Goal: Transaction & Acquisition: Download file/media

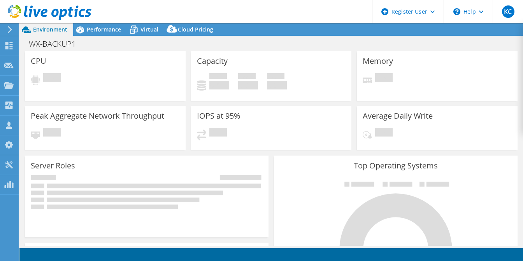
select select "EUFrankfurt"
select select "EUR"
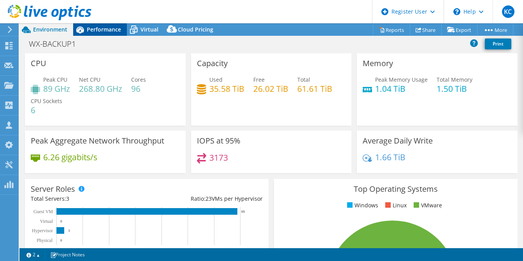
click at [92, 28] on span "Performance" at bounding box center [104, 29] width 34 height 7
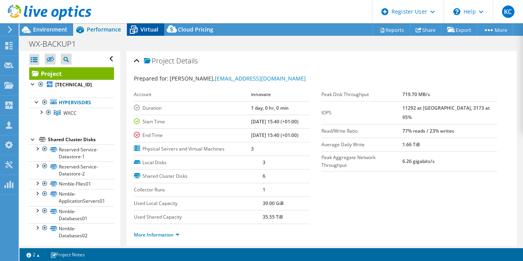
click at [144, 27] on span "Virtual" at bounding box center [149, 29] width 18 height 7
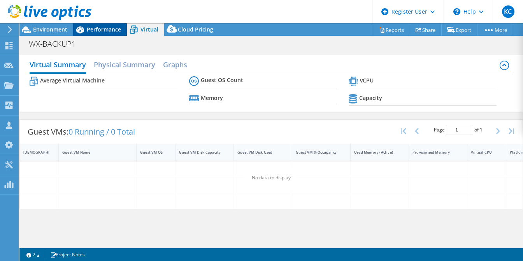
click at [100, 30] on span "Performance" at bounding box center [104, 29] width 34 height 7
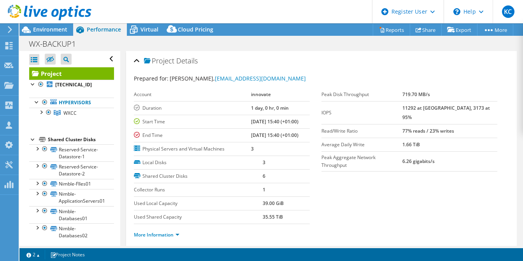
click at [45, 24] on div at bounding box center [45, 13] width 91 height 26
click at [44, 29] on span "Environment" at bounding box center [50, 29] width 34 height 7
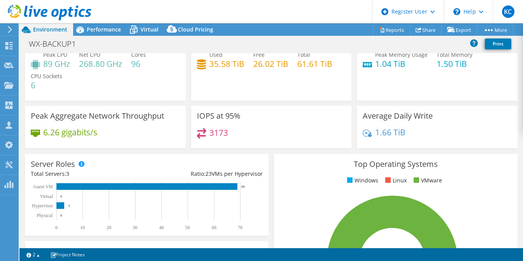
scroll to position [78, 0]
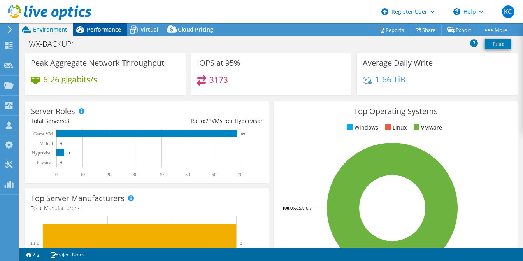
click at [99, 31] on span "Performance" at bounding box center [104, 29] width 34 height 7
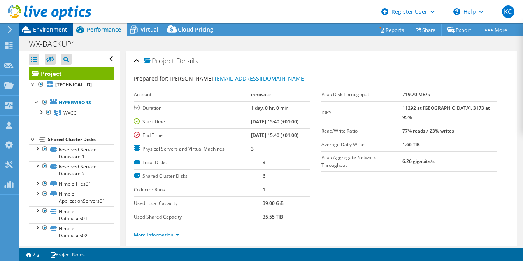
click at [40, 29] on span "Environment" at bounding box center [50, 29] width 34 height 7
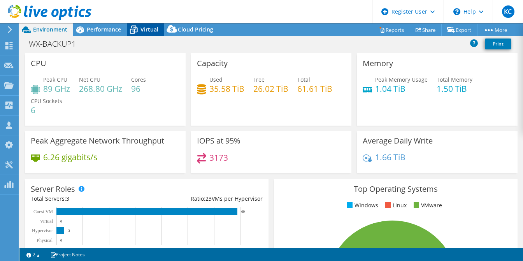
click at [143, 29] on span "Virtual" at bounding box center [149, 29] width 18 height 7
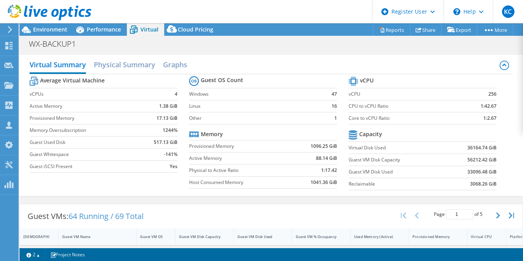
scroll to position [39, 0]
click at [131, 68] on h2 "Physical Summary" at bounding box center [124, 65] width 61 height 17
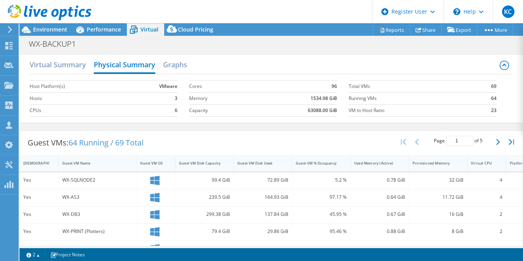
scroll to position [0, 0]
click at [495, 140] on button "button" at bounding box center [498, 142] width 13 height 15
click at [492, 141] on button "button" at bounding box center [498, 142] width 13 height 15
type input "3"
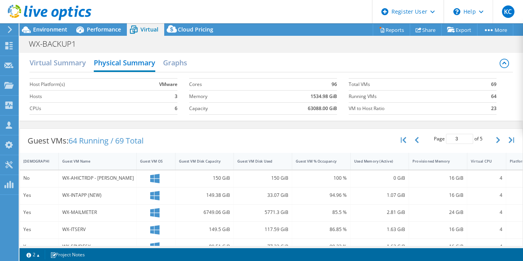
scroll to position [217, 0]
click at [48, 26] on div at bounding box center [45, 13] width 91 height 26
click at [49, 28] on span "Environment" at bounding box center [50, 29] width 34 height 7
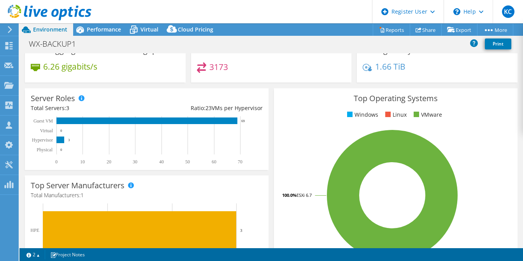
scroll to position [41, 0]
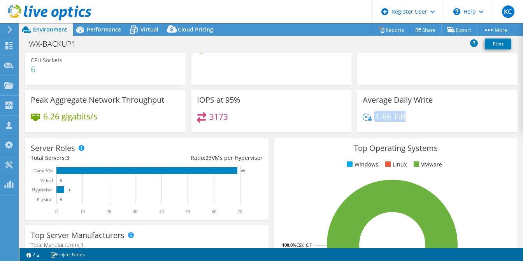
drag, startPoint x: 406, startPoint y: 115, endPoint x: 368, endPoint y: 115, distance: 38.1
click at [368, 115] on div "1.66 TiB" at bounding box center [436, 120] width 149 height 16
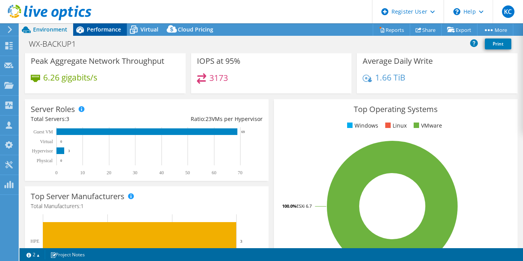
click at [102, 31] on span "Performance" at bounding box center [104, 29] width 34 height 7
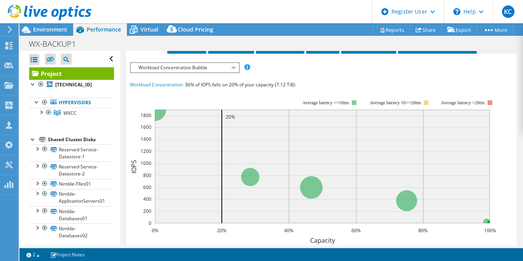
scroll to position [3, 0]
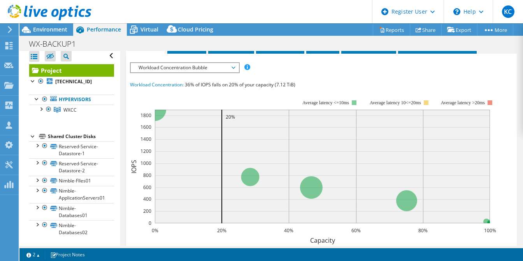
click at [32, 135] on div at bounding box center [33, 136] width 8 height 8
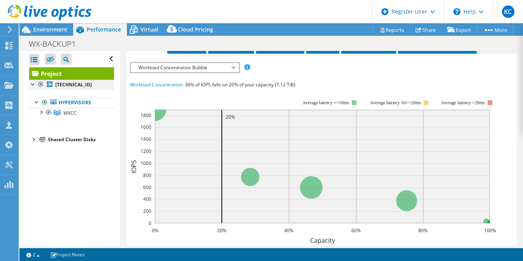
click at [31, 83] on div at bounding box center [33, 84] width 8 height 8
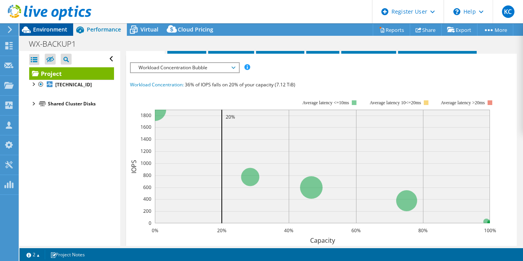
click at [53, 31] on span "Environment" at bounding box center [50, 29] width 34 height 7
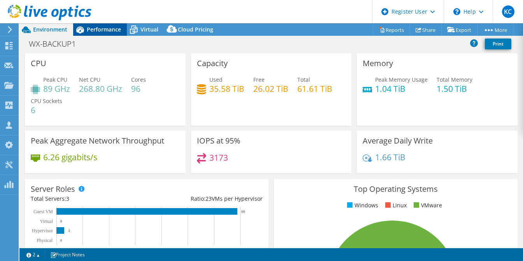
click at [100, 26] on span "Performance" at bounding box center [104, 29] width 34 height 7
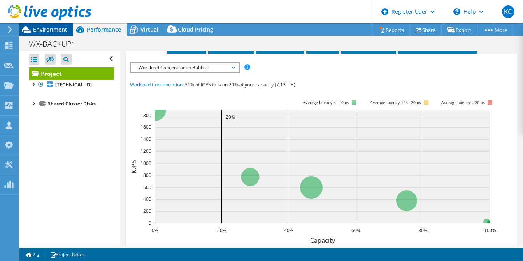
click at [50, 29] on span "Environment" at bounding box center [50, 29] width 34 height 7
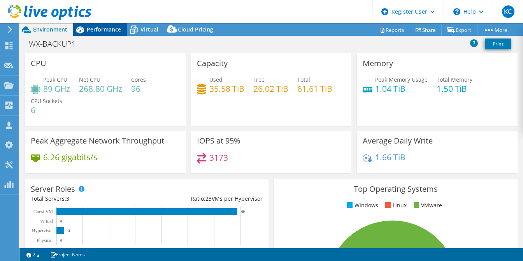
click at [114, 30] on span "Performance" at bounding box center [104, 29] width 34 height 7
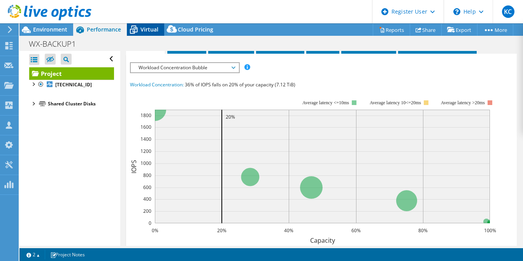
click at [145, 27] on span "Virtual" at bounding box center [149, 29] width 18 height 7
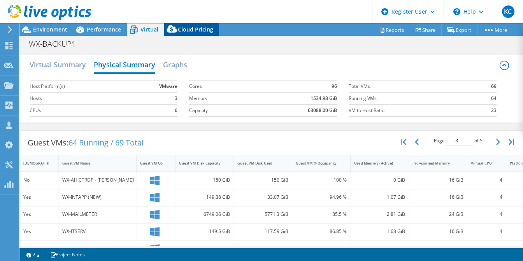
click at [191, 28] on span "Cloud Pricing" at bounding box center [195, 29] width 35 height 7
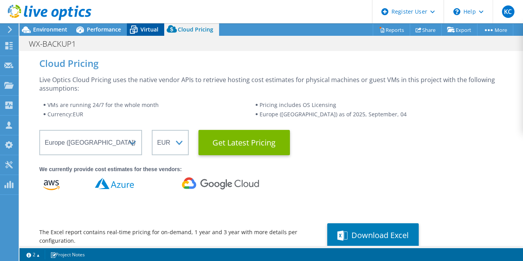
click at [150, 31] on span "Virtual" at bounding box center [149, 29] width 18 height 7
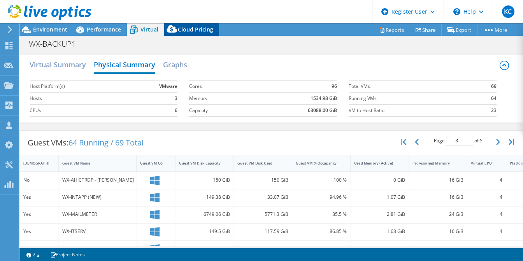
click at [189, 26] on span "Cloud Pricing" at bounding box center [195, 29] width 35 height 7
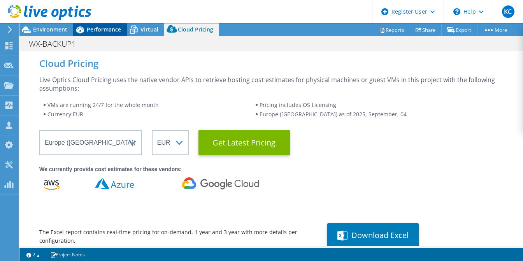
click at [98, 28] on span "Performance" at bounding box center [104, 29] width 34 height 7
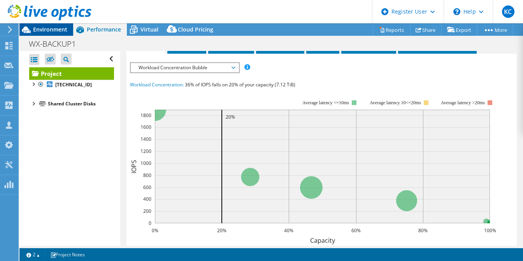
click at [51, 28] on span "Environment" at bounding box center [50, 29] width 34 height 7
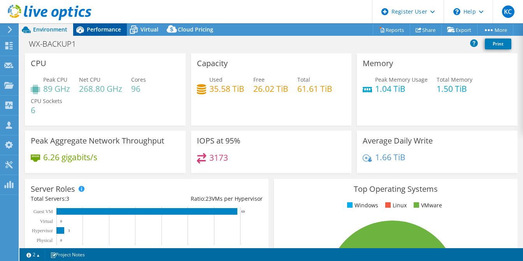
click at [100, 29] on span "Performance" at bounding box center [104, 29] width 34 height 7
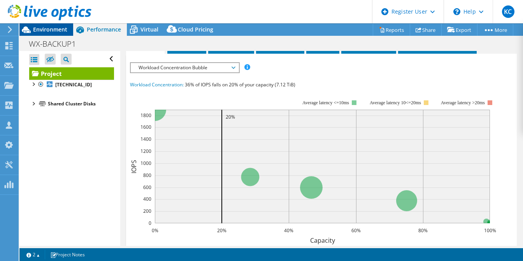
click at [44, 29] on span "Environment" at bounding box center [50, 29] width 34 height 7
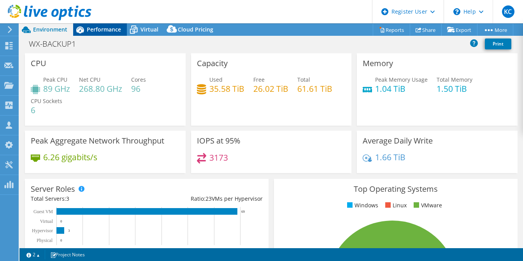
click at [103, 30] on span "Performance" at bounding box center [104, 29] width 34 height 7
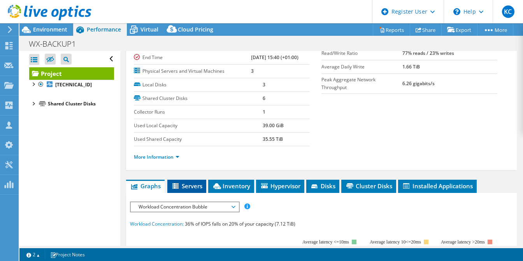
click at [185, 188] on li "Servers" at bounding box center [186, 186] width 39 height 13
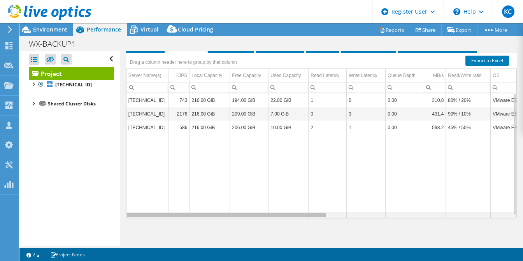
drag, startPoint x: 238, startPoint y: 213, endPoint x: 217, endPoint y: 213, distance: 20.6
click at [224, 206] on body "KC Dell User [PERSON_NAME] Casey [EMAIL_ADDRESS][PERSON_NAME][DOMAIN_NAME] Dell…" at bounding box center [261, 130] width 523 height 261
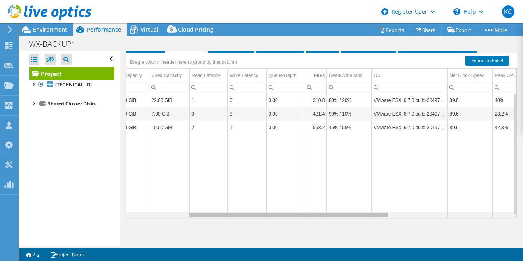
drag, startPoint x: 236, startPoint y: 214, endPoint x: 302, endPoint y: 221, distance: 66.1
click at [302, 221] on body "KC Dell User [PERSON_NAME] Casey [EMAIL_ADDRESS][PERSON_NAME][DOMAIN_NAME] Dell…" at bounding box center [261, 130] width 523 height 261
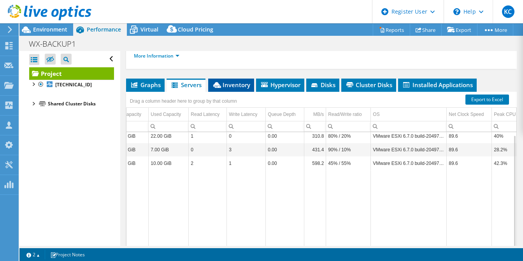
click at [238, 81] on span "Inventory" at bounding box center [231, 85] width 38 height 8
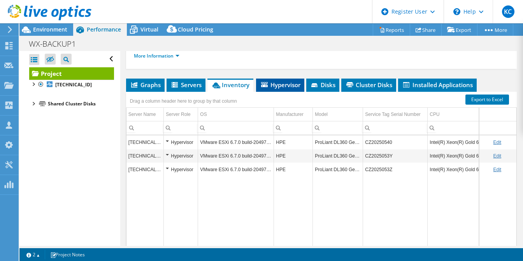
click at [278, 82] on span "Hypervisor" at bounding box center [280, 85] width 40 height 8
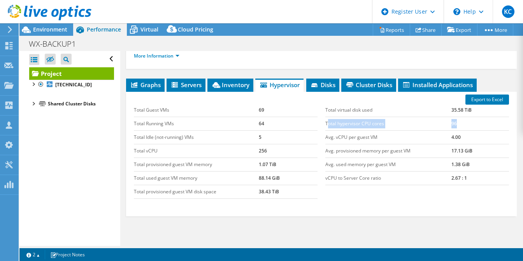
drag, startPoint x: 326, startPoint y: 119, endPoint x: 383, endPoint y: 133, distance: 58.5
click at [464, 125] on tr "Total hypervisor CPU cores 96" at bounding box center [417, 124] width 184 height 14
drag, startPoint x: 325, startPoint y: 136, endPoint x: 388, endPoint y: 142, distance: 62.9
click at [453, 138] on tr "Avg. vCPU per guest VM 4.00" at bounding box center [417, 137] width 184 height 14
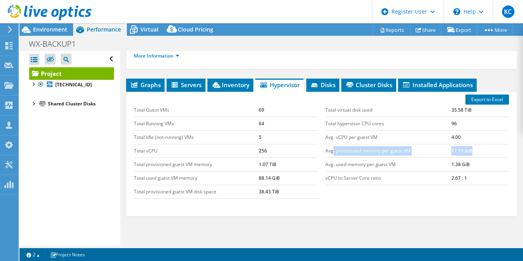
drag, startPoint x: 330, startPoint y: 146, endPoint x: 476, endPoint y: 151, distance: 146.3
click at [476, 151] on tr "Avg. provisioned memory per guest VM 17.13 GiB" at bounding box center [417, 151] width 184 height 14
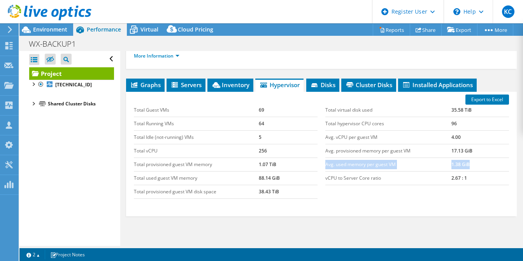
drag, startPoint x: 322, startPoint y: 160, endPoint x: 480, endPoint y: 168, distance: 158.1
click at [480, 168] on tbody "Total virtual disk used 35.58 TiB Total hypervisor CPU cores 96 Avg. vCPU per g…" at bounding box center [417, 144] width 184 height 82
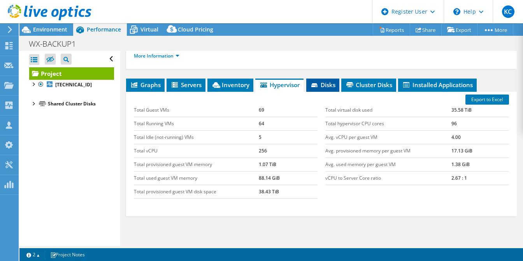
click at [328, 84] on span "Disks" at bounding box center [322, 85] width 25 height 8
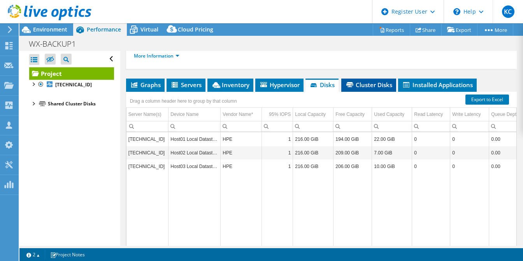
click at [372, 81] on span "Cluster Disks" at bounding box center [368, 85] width 47 height 8
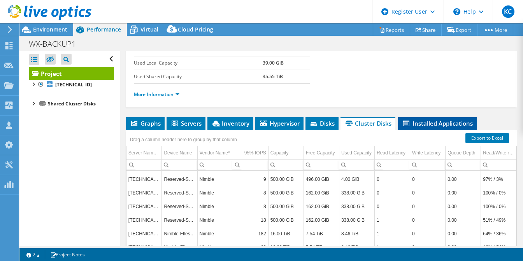
click at [432, 122] on span "Installed Applications" at bounding box center [437, 123] width 71 height 8
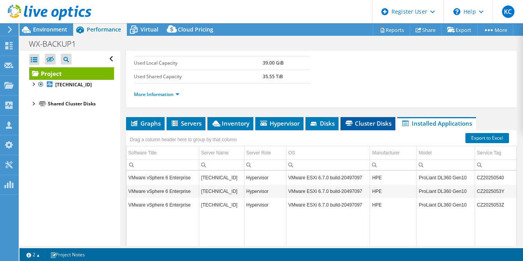
click at [371, 121] on span "Cluster Disks" at bounding box center [367, 123] width 47 height 8
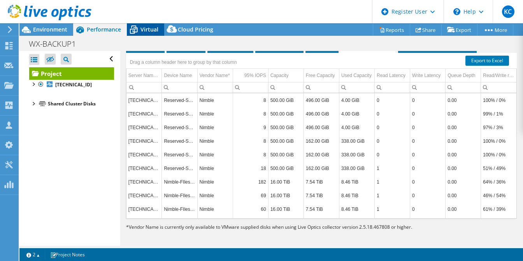
click at [145, 29] on span "Virtual" at bounding box center [149, 29] width 18 height 7
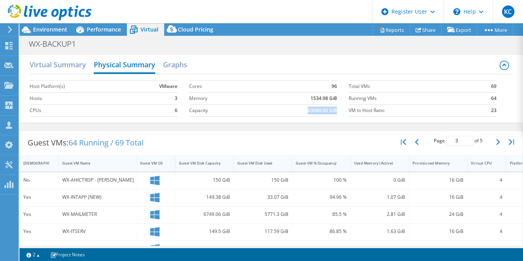
drag, startPoint x: 299, startPoint y: 108, endPoint x: 166, endPoint y: 228, distance: 179.5
click at [348, 121] on div "Virtual Summary Physical Summary Graphs Host Platform(s) VMware Hosts 3 CPUs 6 …" at bounding box center [270, 89] width 503 height 68
click at [110, 29] on span "Performance" at bounding box center [104, 29] width 34 height 7
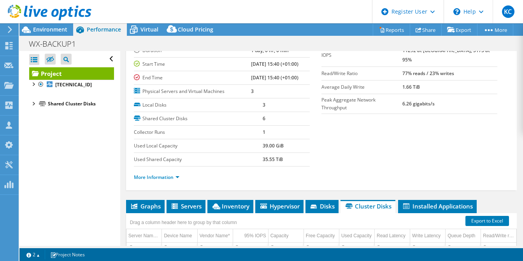
scroll to position [117, 0]
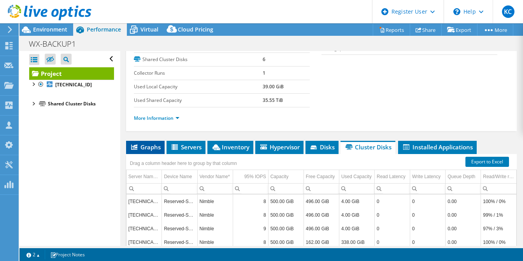
click at [152, 144] on span "Graphs" at bounding box center [145, 147] width 31 height 8
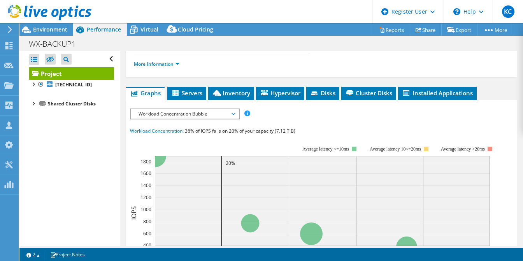
scroll to position [194, 0]
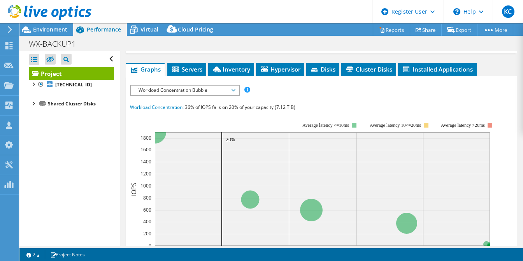
drag, startPoint x: 229, startPoint y: 88, endPoint x: 207, endPoint y: 93, distance: 22.4
click at [229, 89] on span "Workload Concentration Bubble" at bounding box center [185, 90] width 100 height 9
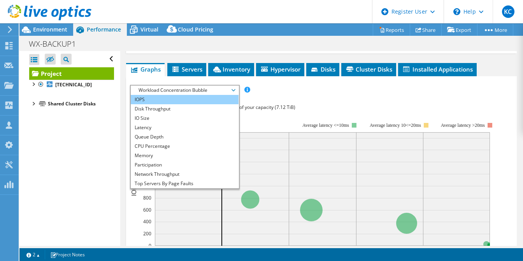
click at [164, 97] on li "IOPS" at bounding box center [185, 99] width 108 height 9
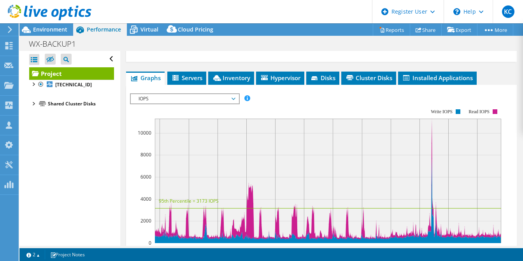
scroll to position [156, 0]
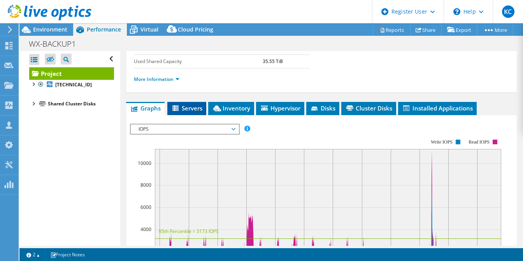
click at [188, 104] on span "Servers" at bounding box center [186, 108] width 31 height 8
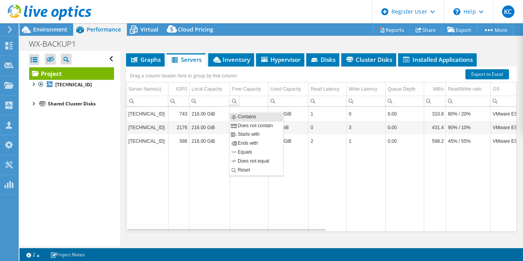
scroll to position [218, 0]
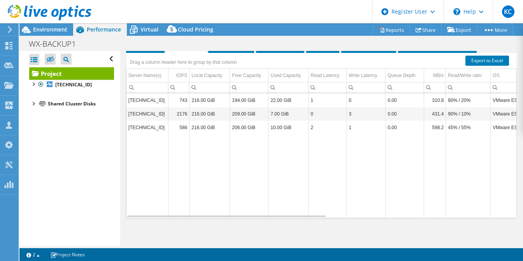
drag, startPoint x: 290, startPoint y: 216, endPoint x: 375, endPoint y: 216, distance: 84.8
click at [375, 216] on div "Graphs Servers Inventory Hypervisor Disks Cluster Disks Installed Applications …" at bounding box center [321, 137] width 390 height 194
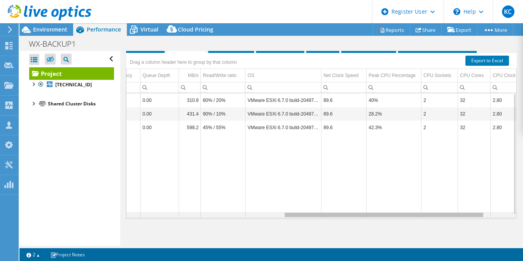
scroll to position [0, 309]
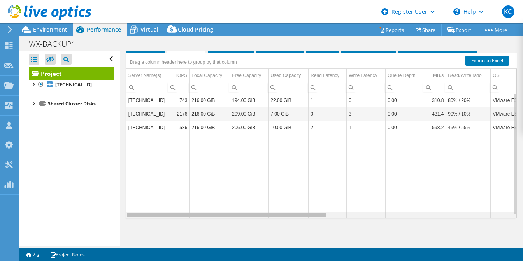
drag, startPoint x: 317, startPoint y: 212, endPoint x: 229, endPoint y: 199, distance: 89.2
click at [229, 199] on body "KC Dell User [PERSON_NAME] Casey [EMAIL_ADDRESS][PERSON_NAME][DOMAIN_NAME] Dell…" at bounding box center [261, 130] width 523 height 261
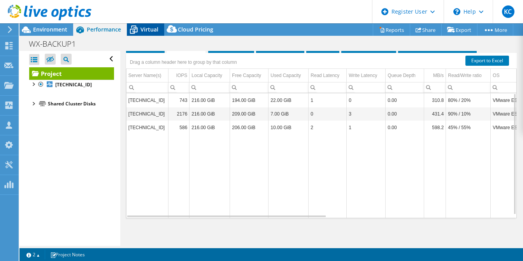
click at [143, 29] on span "Virtual" at bounding box center [149, 29] width 18 height 7
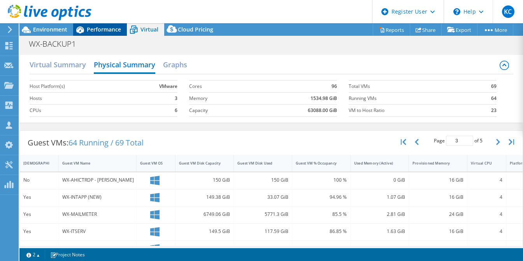
click at [101, 28] on span "Performance" at bounding box center [104, 29] width 34 height 7
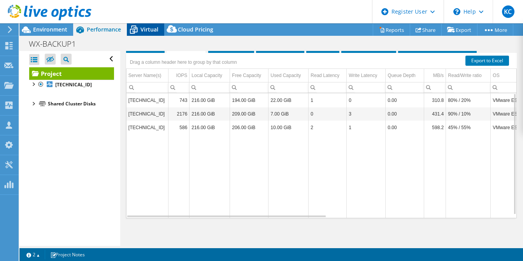
click at [145, 29] on span "Virtual" at bounding box center [149, 29] width 18 height 7
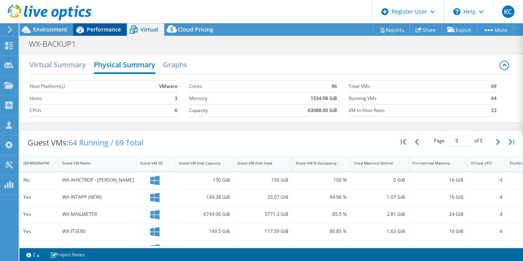
click at [103, 31] on span "Performance" at bounding box center [104, 29] width 34 height 7
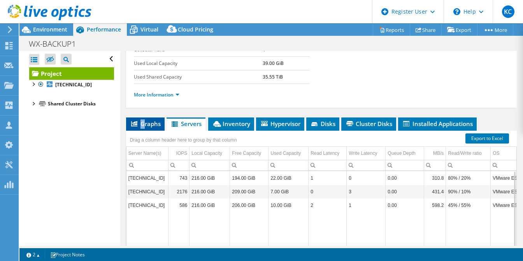
click at [142, 120] on span "Graphs" at bounding box center [145, 124] width 31 height 8
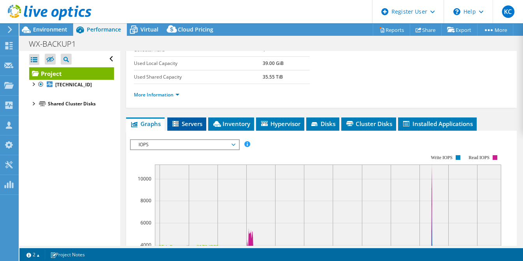
click at [186, 120] on span "Servers" at bounding box center [186, 124] width 31 height 8
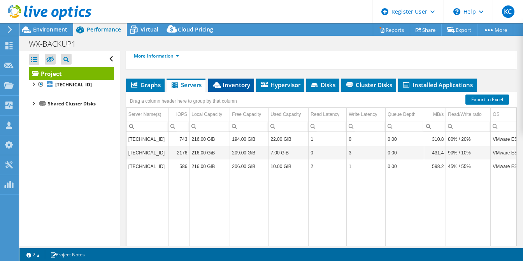
click at [219, 82] on icon at bounding box center [217, 85] width 8 height 6
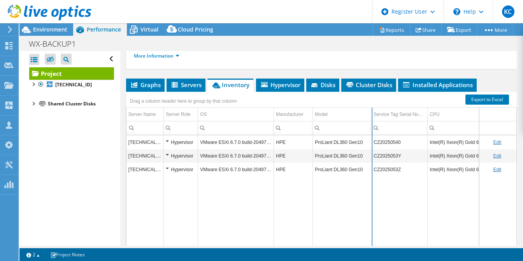
drag, startPoint x: 362, startPoint y: 109, endPoint x: 371, endPoint y: 108, distance: 8.6
click at [371, 108] on div "Drag a column header here to group by that column Server Name Server Role OS Ma…" at bounding box center [321, 174] width 390 height 165
click at [275, 81] on span "Hypervisor" at bounding box center [280, 85] width 40 height 8
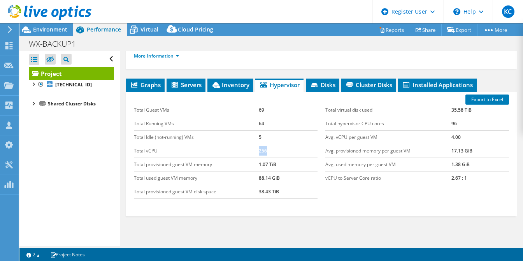
drag, startPoint x: 266, startPoint y: 147, endPoint x: 229, endPoint y: 146, distance: 36.9
click at [229, 145] on tr "Total vCPU 256" at bounding box center [226, 151] width 184 height 14
drag, startPoint x: 252, startPoint y: 161, endPoint x: 276, endPoint y: 166, distance: 24.6
click at [278, 166] on tr "Total provisioned guest VM memory 1.07 TiB" at bounding box center [226, 164] width 184 height 14
drag, startPoint x: 257, startPoint y: 176, endPoint x: 268, endPoint y: 188, distance: 16.2
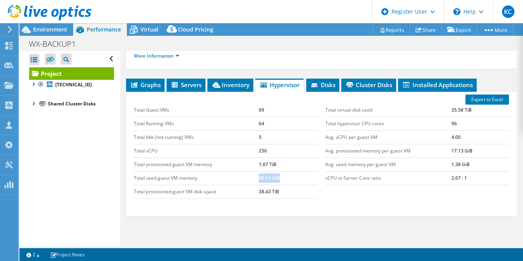
click at [282, 178] on td "88.14 GiB" at bounding box center [288, 178] width 59 height 14
drag, startPoint x: 260, startPoint y: 185, endPoint x: 364, endPoint y: 132, distance: 117.2
click at [287, 190] on tr "Total provisioned guest VM disk space 38.43 TiB" at bounding box center [226, 192] width 184 height 14
drag, startPoint x: 445, startPoint y: 107, endPoint x: 461, endPoint y: 111, distance: 16.6
click at [469, 108] on tr "Total virtual disk used 35.58 TiB" at bounding box center [417, 110] width 184 height 14
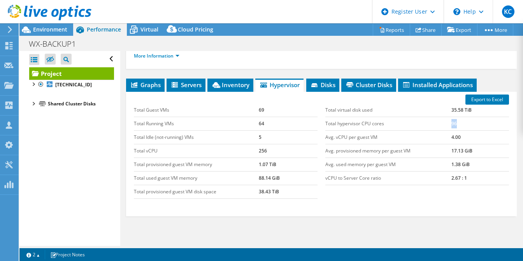
drag, startPoint x: 445, startPoint y: 121, endPoint x: 461, endPoint y: 125, distance: 17.0
click at [464, 122] on tr "Total hypervisor CPU cores 96" at bounding box center [417, 124] width 184 height 14
drag, startPoint x: 445, startPoint y: 136, endPoint x: 451, endPoint y: 149, distance: 14.1
click at [459, 137] on tr "Avg. vCPU per guest VM 4.00" at bounding box center [417, 137] width 184 height 14
drag, startPoint x: 444, startPoint y: 149, endPoint x: 451, endPoint y: 156, distance: 9.6
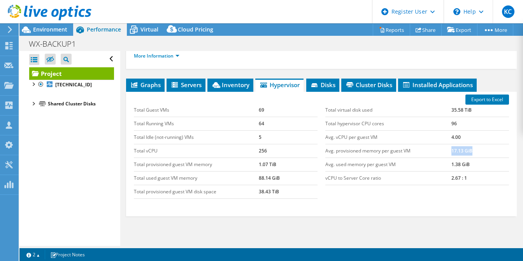
click at [475, 150] on tr "Avg. provisioned memory per guest VM 17.13 GiB" at bounding box center [417, 151] width 184 height 14
drag, startPoint x: 470, startPoint y: 161, endPoint x: 457, endPoint y: 175, distance: 19.3
click at [477, 166] on tr "Avg. used memory per guest VM 1.38 GiB" at bounding box center [417, 164] width 184 height 14
drag, startPoint x: 446, startPoint y: 175, endPoint x: 452, endPoint y: 160, distance: 16.2
click at [483, 177] on td "2.67 : 1" at bounding box center [480, 178] width 58 height 14
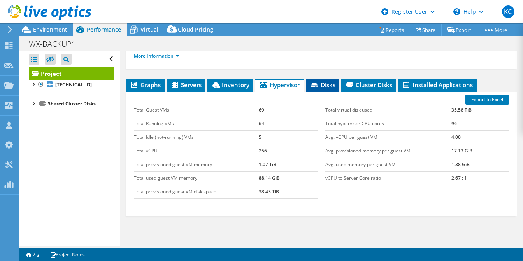
click at [332, 87] on li "Disks" at bounding box center [322, 85] width 33 height 13
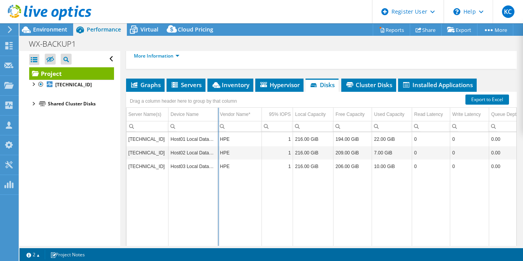
click at [218, 108] on div "Drag a column header here to group by that column Server Name(s) Device Name Ve…" at bounding box center [321, 174] width 390 height 165
click at [362, 82] on span "Cluster Disks" at bounding box center [368, 85] width 47 height 8
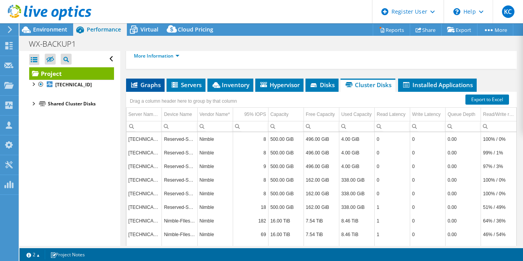
click at [145, 84] on span "Graphs" at bounding box center [145, 85] width 31 height 8
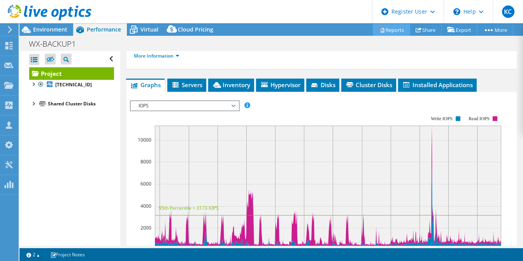
click at [390, 31] on link "Reports" at bounding box center [390, 30] width 37 height 12
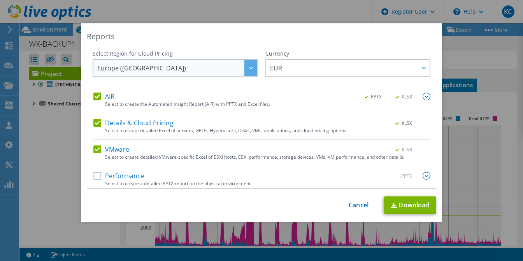
click at [170, 69] on span "Europe ([GEOGRAPHIC_DATA])" at bounding box center [176, 68] width 159 height 16
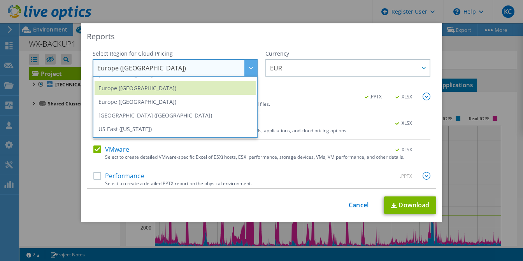
scroll to position [98, 0]
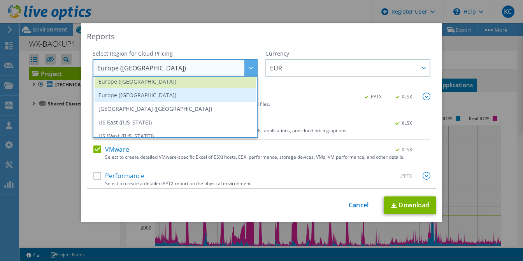
click at [125, 93] on li "Europe ([GEOGRAPHIC_DATA])" at bounding box center [174, 95] width 161 height 14
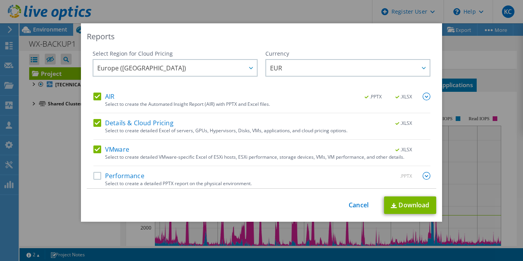
scroll to position [3, 0]
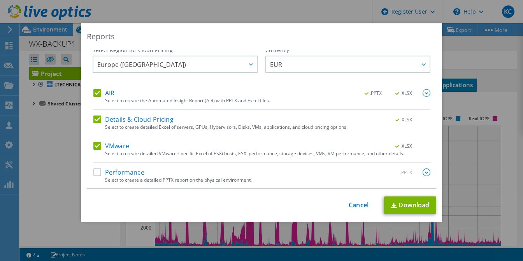
click at [93, 172] on label "Performance" at bounding box center [118, 172] width 51 height 8
click at [0, 0] on input "Performance" at bounding box center [0, 0] width 0 height 0
click at [407, 204] on link "Download" at bounding box center [410, 204] width 52 height 17
click at [351, 205] on link "Cancel" at bounding box center [358, 204] width 20 height 7
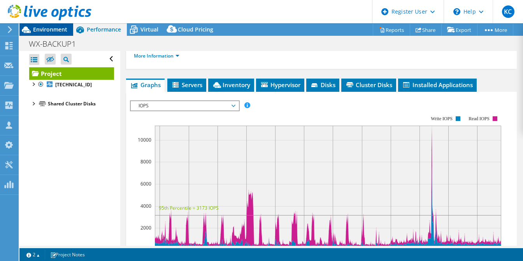
click at [50, 29] on span "Environment" at bounding box center [50, 29] width 34 height 7
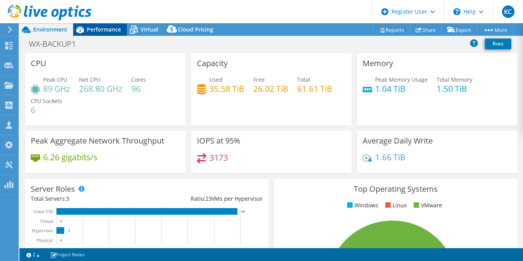
click at [89, 30] on span "Performance" at bounding box center [104, 29] width 34 height 7
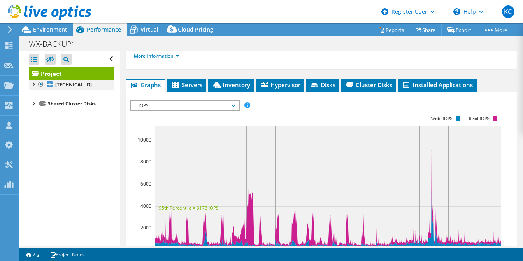
click at [34, 85] on div at bounding box center [33, 84] width 8 height 8
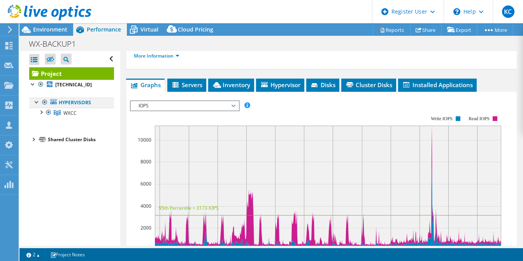
click at [37, 101] on div at bounding box center [37, 102] width 8 height 8
click at [35, 101] on div at bounding box center [37, 102] width 8 height 8
click at [40, 114] on div at bounding box center [41, 112] width 8 height 8
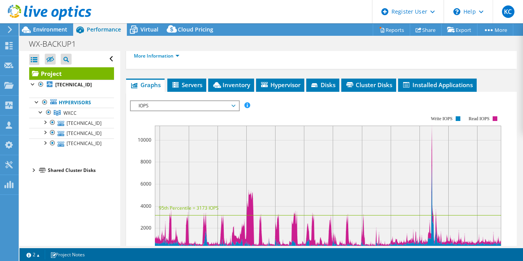
click at [33, 170] on div at bounding box center [33, 170] width 8 height 8
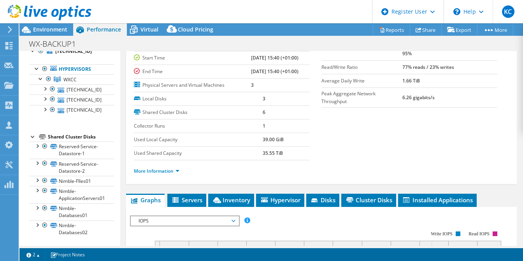
scroll to position [62, 0]
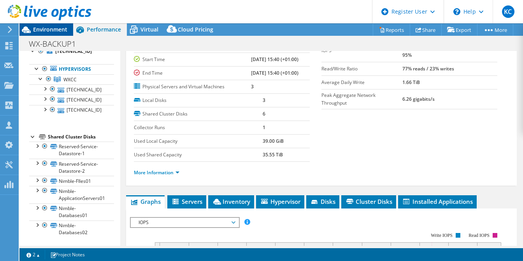
click at [47, 26] on span "Environment" at bounding box center [50, 29] width 34 height 7
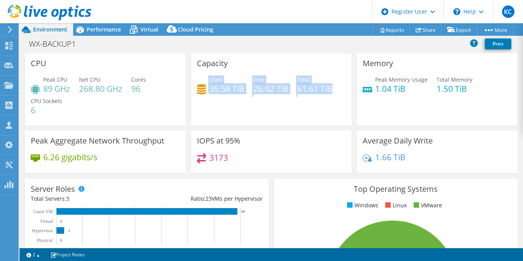
drag, startPoint x: 330, startPoint y: 87, endPoint x: 208, endPoint y: 94, distance: 121.6
click at [206, 92] on div "Used 35.58 TiB Free 26.02 TiB Total 61.61 TiB" at bounding box center [271, 87] width 149 height 25
click at [215, 100] on div "Used 35.58 TiB Free 26.02 TiB Total 61.61 TiB" at bounding box center [271, 87] width 149 height 25
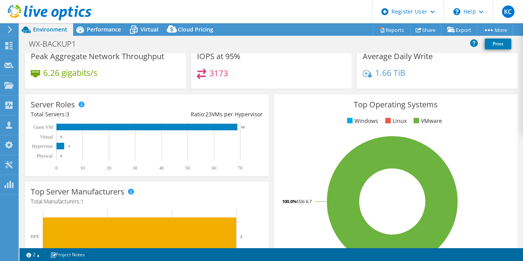
scroll to position [0, 0]
